Goal: Task Accomplishment & Management: Complete application form

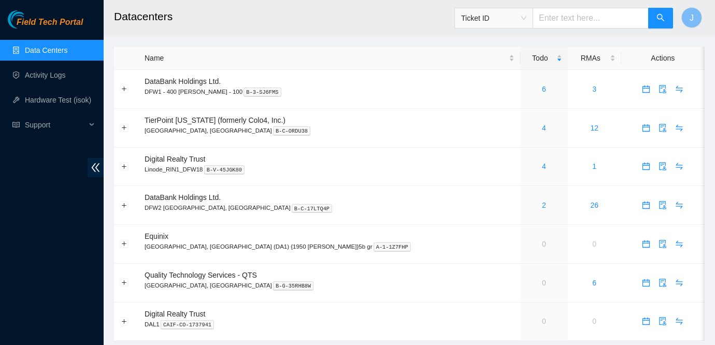
click at [52, 49] on link "Data Centers" at bounding box center [46, 50] width 42 height 8
click at [53, 27] on span "Field Tech Portal" at bounding box center [50, 23] width 66 height 10
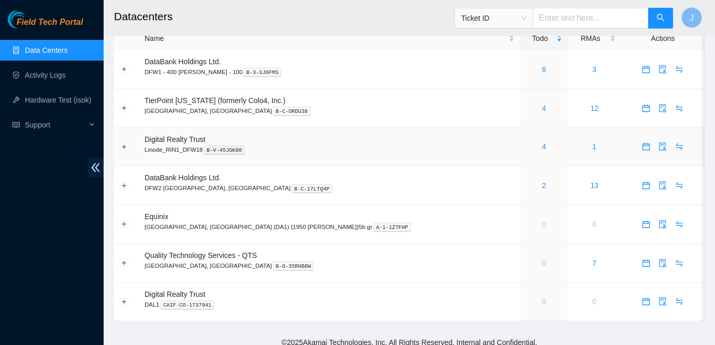
scroll to position [27, 0]
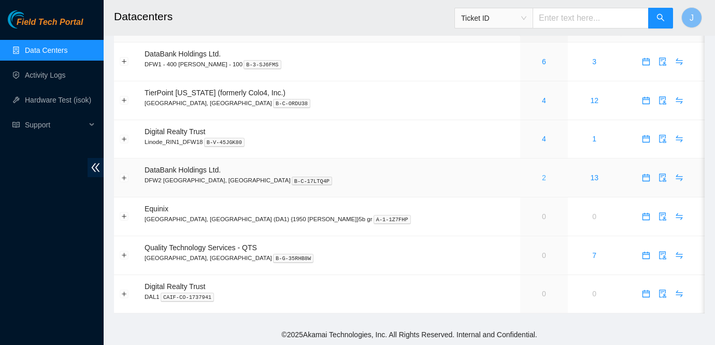
click at [542, 177] on link "2" at bounding box center [544, 178] width 4 height 8
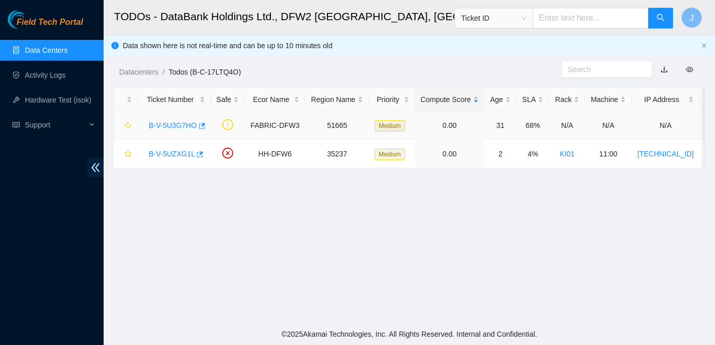
click at [183, 124] on link "B-V-5U3G7HO" at bounding box center [173, 125] width 48 height 8
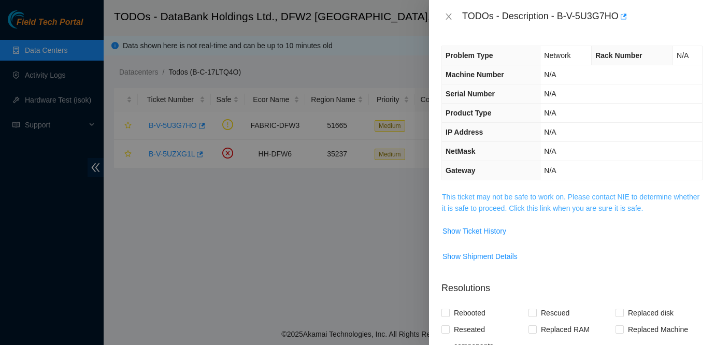
click at [465, 197] on link "This ticket may not be safe to work on. Please contact NIE to determine whether…" at bounding box center [571, 203] width 258 height 20
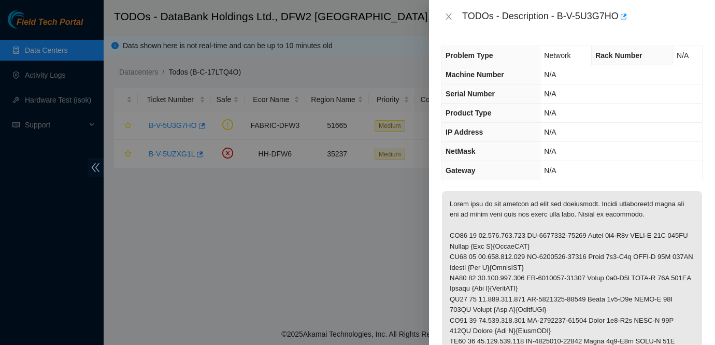
click at [332, 228] on div at bounding box center [357, 172] width 715 height 345
click at [450, 16] on icon "close" at bounding box center [449, 16] width 8 height 8
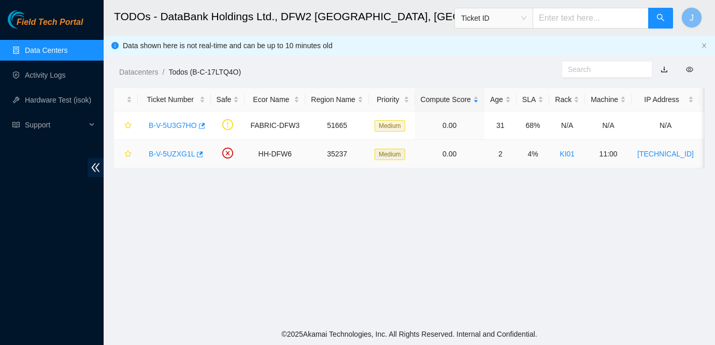
click at [179, 152] on link "B-V-5UZXG1L" at bounding box center [172, 154] width 46 height 8
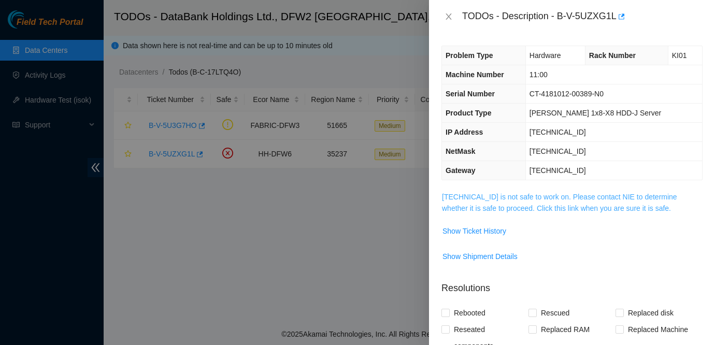
click at [478, 200] on link "23.32.18.99 is not safe to work on. Please contact NIE to determine whether it …" at bounding box center [559, 203] width 235 height 20
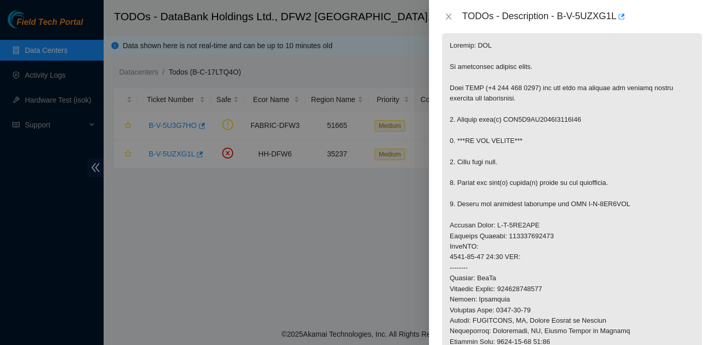
scroll to position [163, 0]
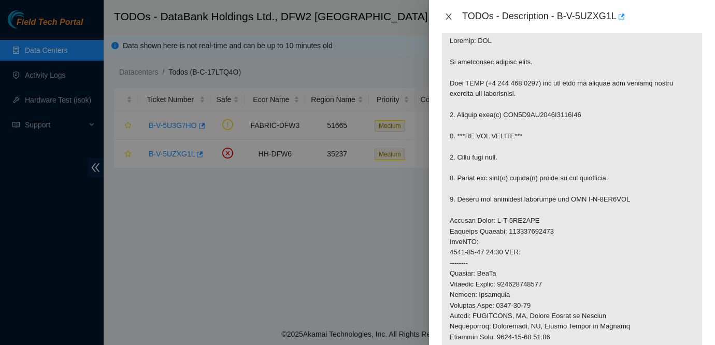
click at [450, 12] on button "Close" at bounding box center [449, 17] width 15 height 10
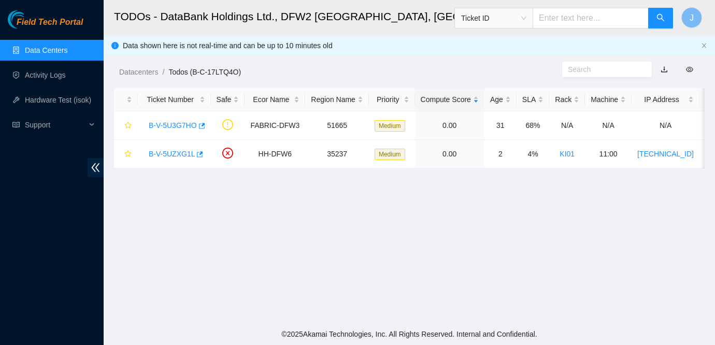
scroll to position [197, 0]
click at [56, 47] on link "Data Centers" at bounding box center [46, 50] width 42 height 8
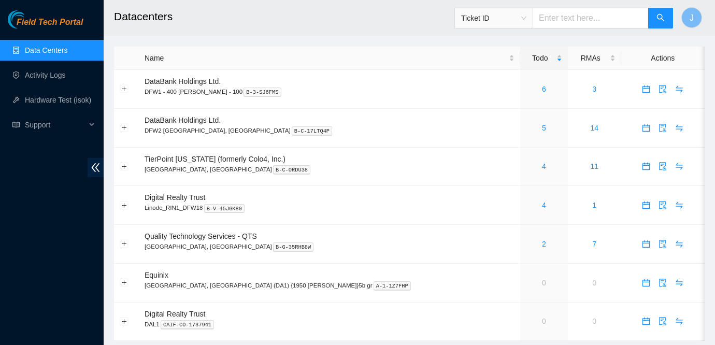
click at [53, 63] on ul "Data Centers Activity Logs Hardware Test (isok) Support" at bounding box center [52, 88] width 104 height 100
click at [41, 72] on link "Activity Logs" at bounding box center [45, 75] width 41 height 8
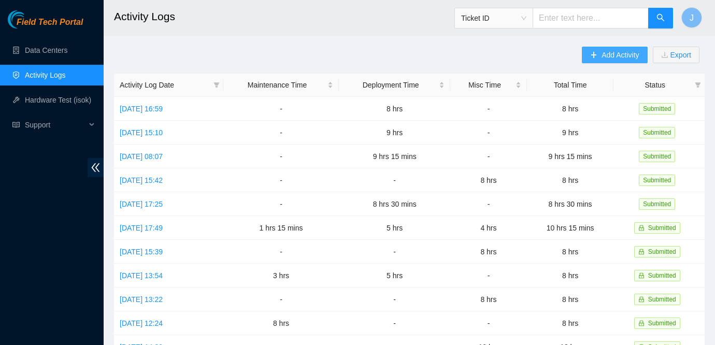
click at [602, 53] on span "Add Activity" at bounding box center [620, 54] width 37 height 11
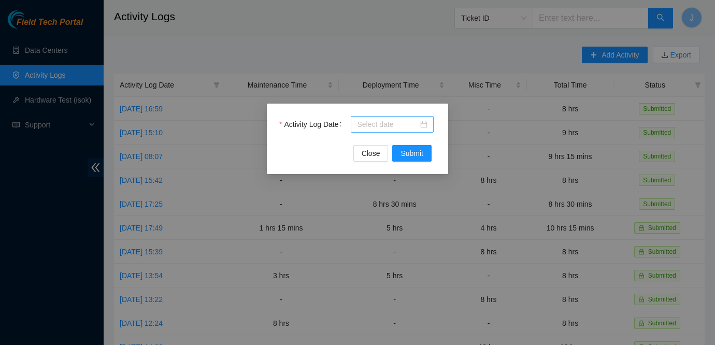
click at [423, 124] on div at bounding box center [392, 124] width 70 height 11
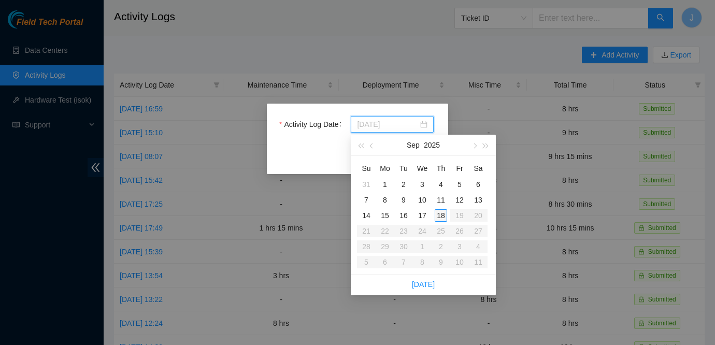
type input "[DATE]"
click at [444, 215] on div "18" at bounding box center [441, 215] width 12 height 12
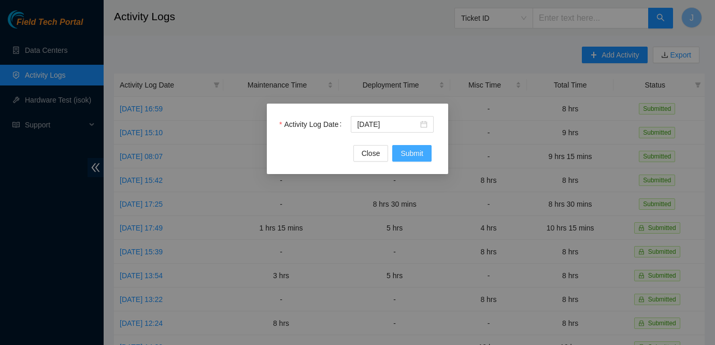
click at [412, 150] on span "Submit" at bounding box center [412, 153] width 23 height 11
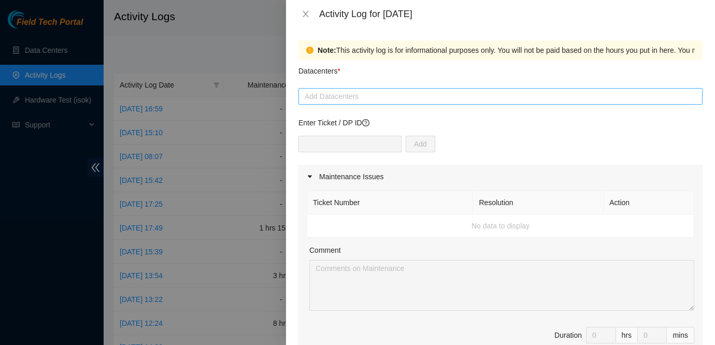
click at [320, 96] on div at bounding box center [500, 96] width 399 height 12
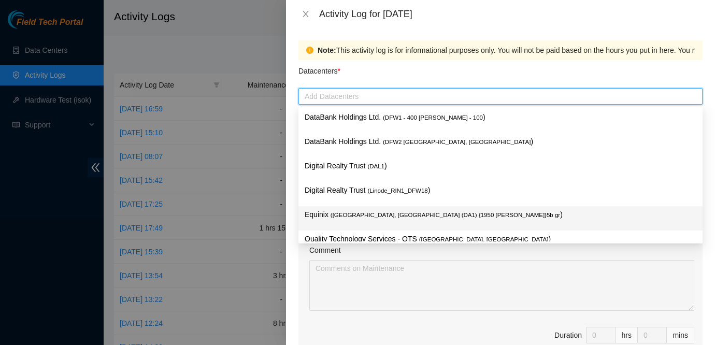
click at [357, 214] on span "( Dallas, TX (DA1) {1950 N. Stemmons}5b gr" at bounding box center [446, 215] width 230 height 6
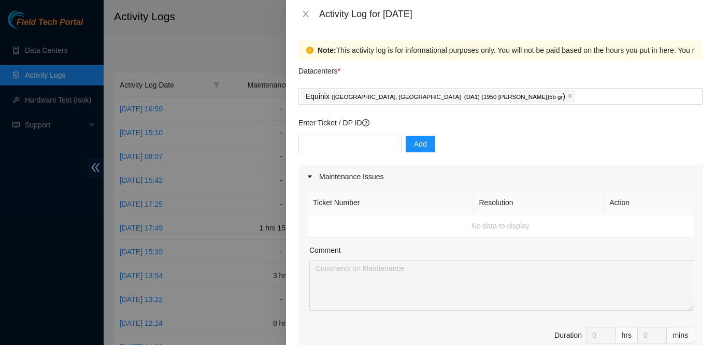
click at [30, 195] on div at bounding box center [357, 172] width 715 height 345
click at [324, 146] on input "text" at bounding box center [350, 144] width 103 height 17
paste input "DP78265"
type input "DP78265"
click at [414, 139] on span "Add" at bounding box center [420, 143] width 13 height 11
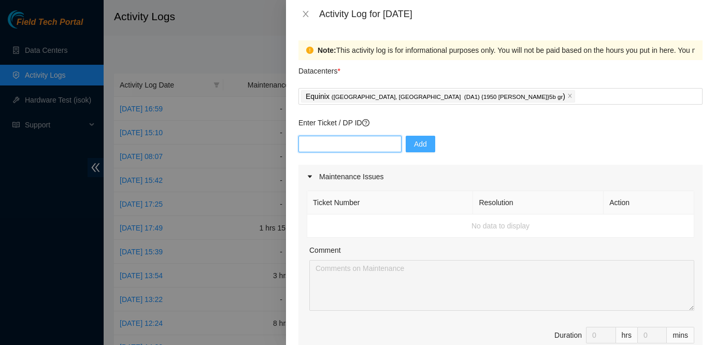
click at [337, 147] on input "text" at bounding box center [350, 144] width 103 height 17
paste input "DP78255"
type input "DP78255"
click at [418, 144] on button "Add" at bounding box center [421, 144] width 30 height 17
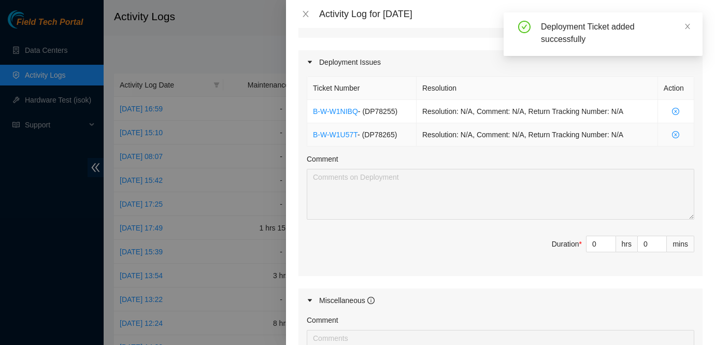
scroll to position [330, 0]
type input "1"
click at [606, 240] on span "Increase Value" at bounding box center [609, 240] width 11 height 9
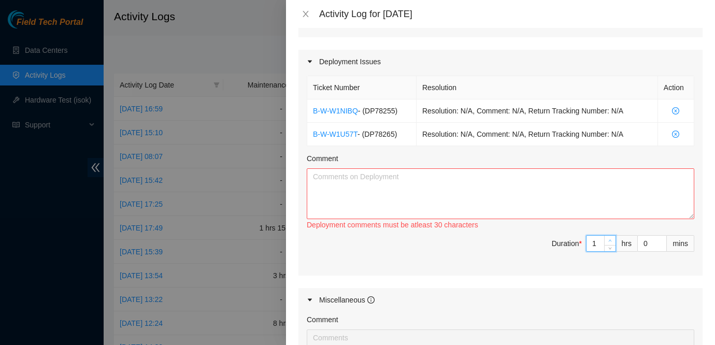
click at [606, 240] on span "Increase Value" at bounding box center [609, 240] width 11 height 9
type input "2"
click at [606, 240] on span "Increase Value" at bounding box center [609, 240] width 11 height 9
type input "3"
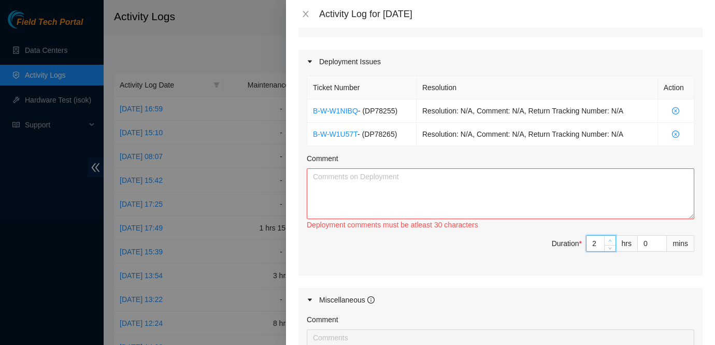
type input "3"
type input "4"
click at [606, 240] on span "Increase Value" at bounding box center [609, 240] width 11 height 9
type input "5"
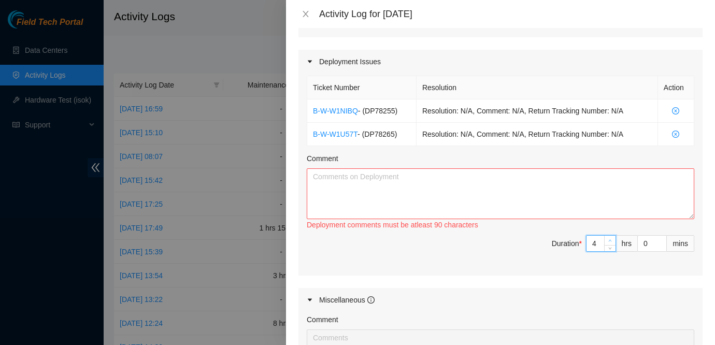
type input "5"
click at [606, 240] on span "Increase Value" at bounding box center [609, 240] width 11 height 9
type input "6"
click at [606, 240] on span "Increase Value" at bounding box center [609, 240] width 11 height 9
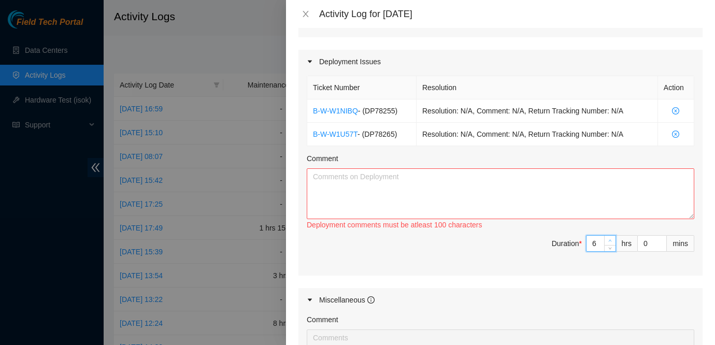
type input "7"
click at [606, 240] on span "Increase Value" at bounding box center [609, 240] width 11 height 9
type input "8"
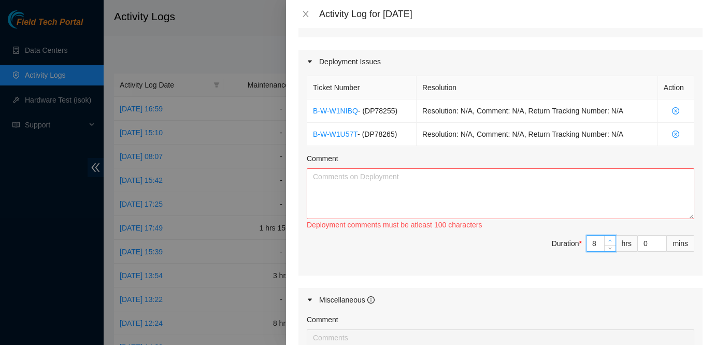
click at [606, 240] on span "Increase Value" at bounding box center [609, 240] width 11 height 9
type input "9"
click at [606, 240] on span "Increase Value" at bounding box center [609, 240] width 11 height 9
click at [496, 179] on textarea "Comment" at bounding box center [501, 193] width 388 height 51
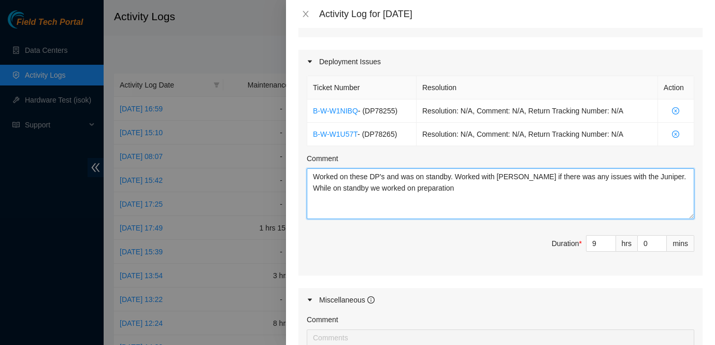
click at [437, 188] on textarea "Worked on these DP's and was on standby. Worked with Bruno if there was any iss…" at bounding box center [501, 193] width 388 height 51
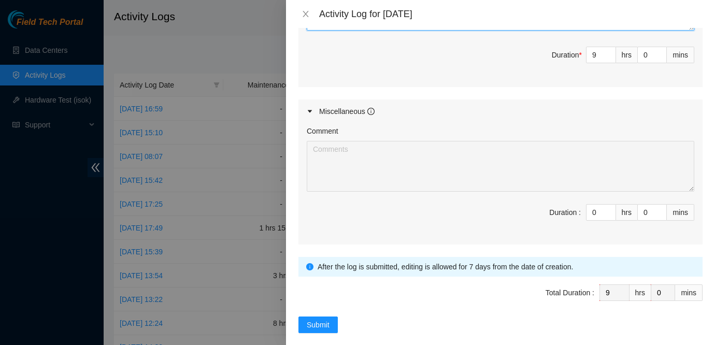
scroll to position [532, 0]
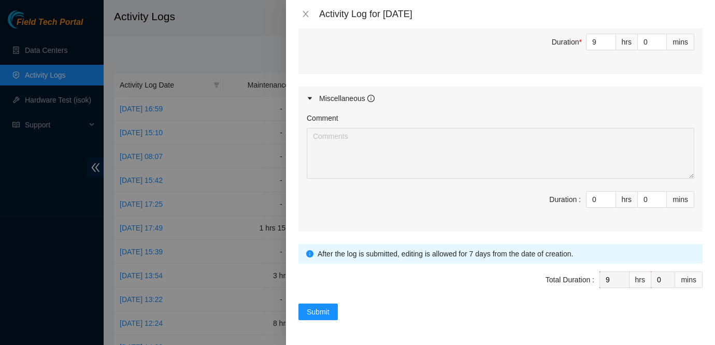
type textarea "Worked on these DP's and was on standby. Worked with Bruno if there was any iss…"
click at [317, 313] on span "Submit" at bounding box center [318, 311] width 23 height 11
